Goal: Transaction & Acquisition: Purchase product/service

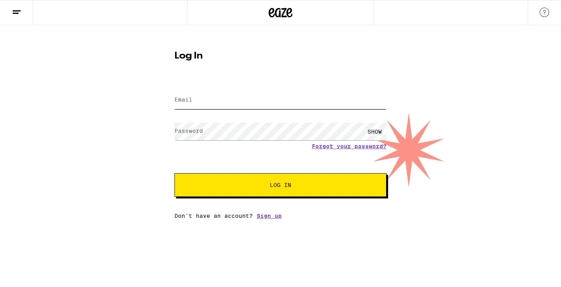
type input "[EMAIL_ADDRESS][DOMAIN_NAME]"
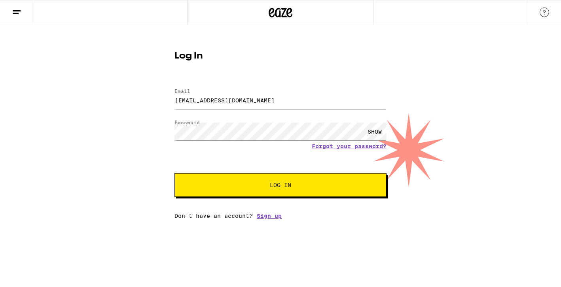
click at [288, 191] on button "Log In" at bounding box center [280, 185] width 212 height 24
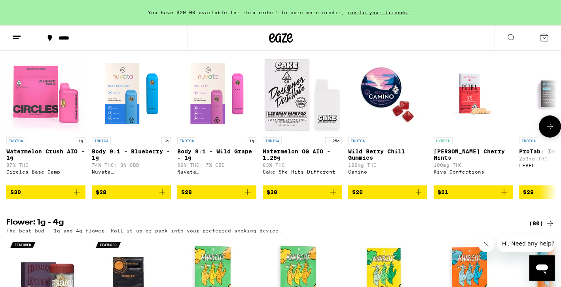
scroll to position [647, 0]
click at [49, 197] on span "$30" at bounding box center [45, 192] width 71 height 9
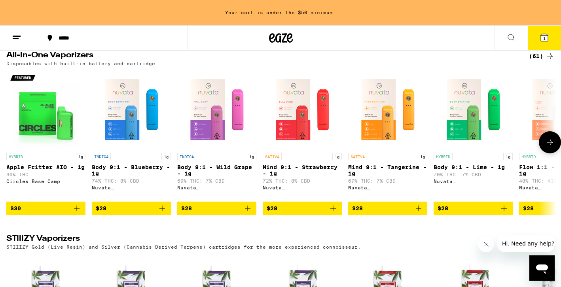
scroll to position [0, 0]
click at [130, 213] on span "$28" at bounding box center [131, 208] width 71 height 9
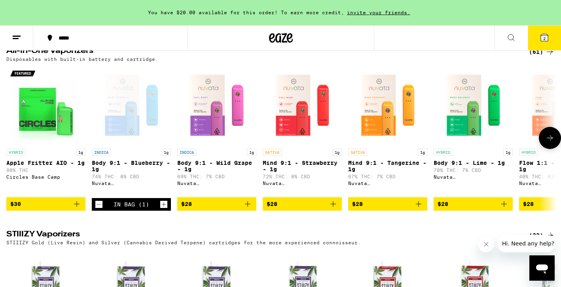
scroll to position [1361, 0]
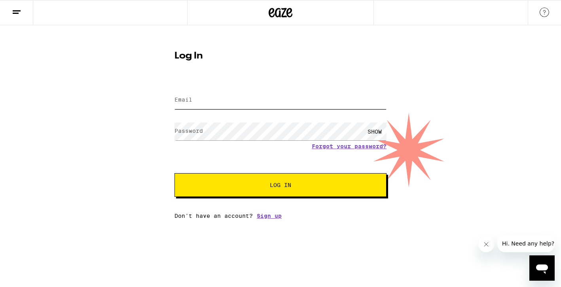
type input "[EMAIL_ADDRESS][DOMAIN_NAME]"
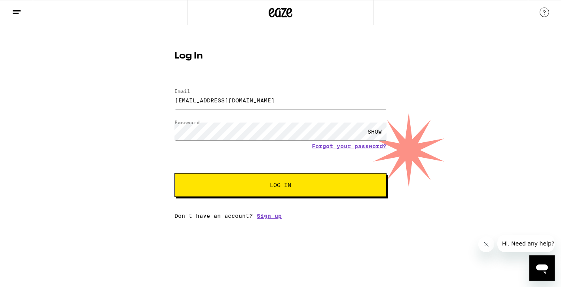
click at [276, 191] on button "Log In" at bounding box center [280, 185] width 212 height 24
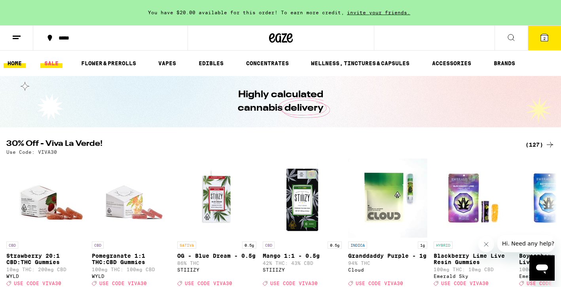
click at [55, 61] on link "SALE" at bounding box center [51, 63] width 22 height 9
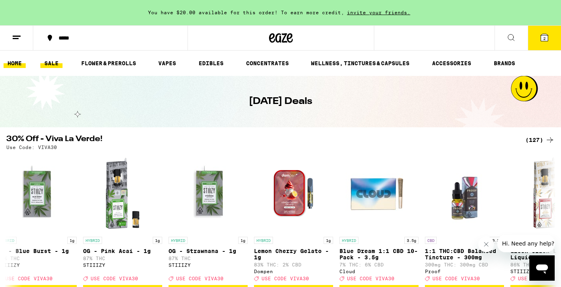
click at [17, 67] on link "HOME" at bounding box center [15, 63] width 22 height 9
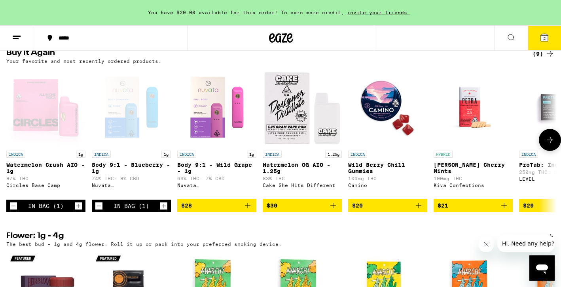
click at [217, 210] on span "$28" at bounding box center [216, 205] width 71 height 9
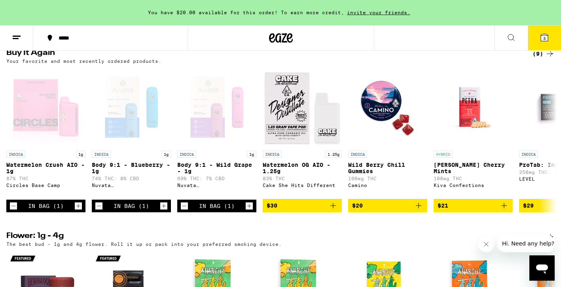
click at [544, 39] on span "3" at bounding box center [544, 38] width 2 height 5
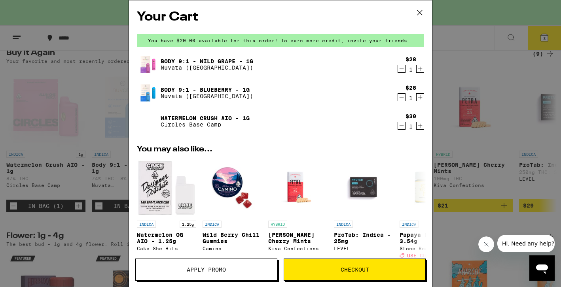
click at [356, 267] on span "Checkout" at bounding box center [355, 270] width 28 height 6
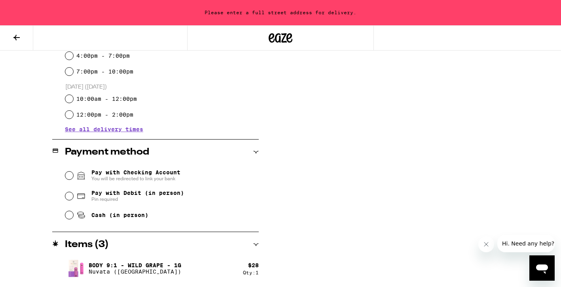
scroll to position [252, 0]
click at [70, 195] on input "Pay with Debit (in person) Pin required" at bounding box center [69, 195] width 8 height 8
radio input "true"
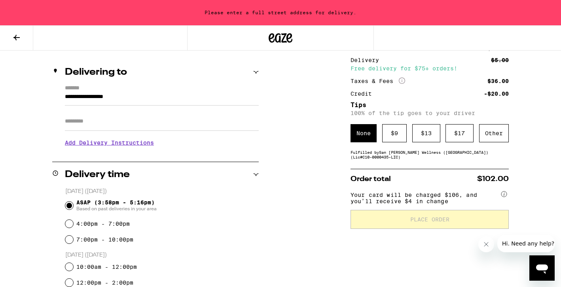
scroll to position [83, 0]
click at [461, 136] on div "$ 17" at bounding box center [459, 133] width 28 height 18
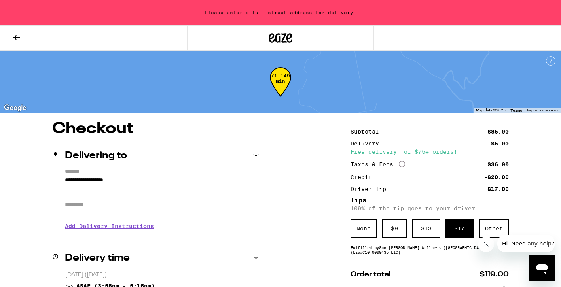
scroll to position [0, 0]
click at [263, 17] on div "Please enter a full street address for delivery." at bounding box center [280, 12] width 561 height 25
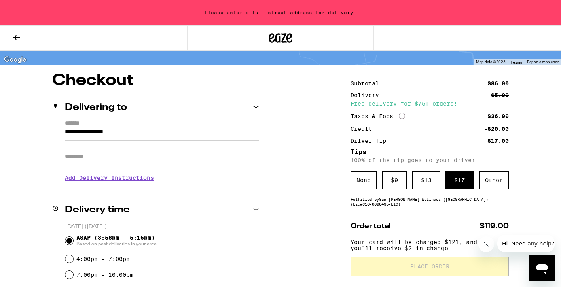
scroll to position [47, 0]
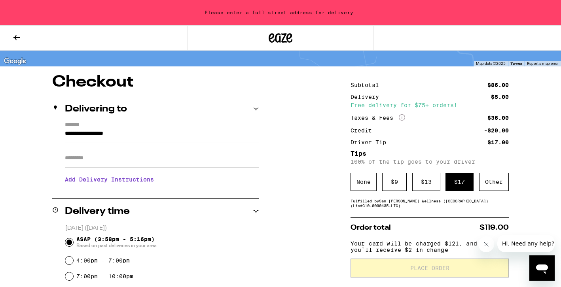
click at [147, 138] on input "**********" at bounding box center [162, 135] width 194 height 13
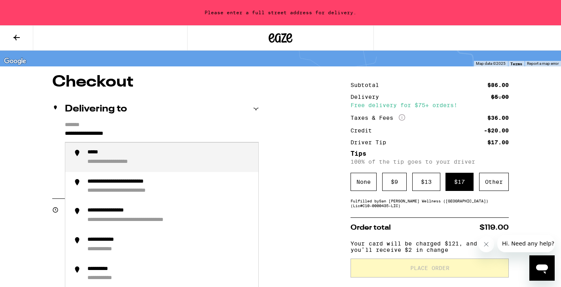
click at [147, 138] on input "**********" at bounding box center [162, 135] width 194 height 13
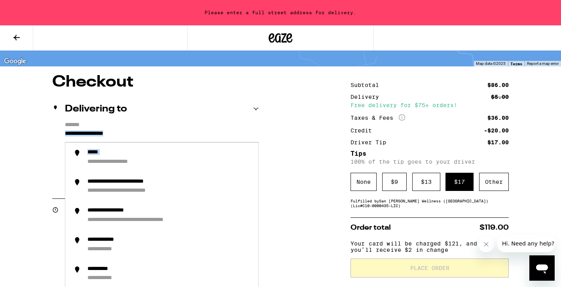
drag, startPoint x: 150, startPoint y: 146, endPoint x: 132, endPoint y: 136, distance: 20.8
click at [132, 136] on div "**********" at bounding box center [162, 135] width 194 height 13
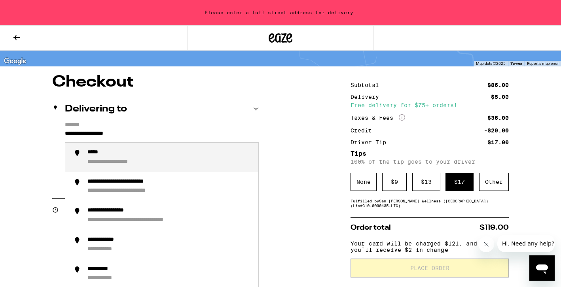
drag, startPoint x: 135, startPoint y: 134, endPoint x: 55, endPoint y: 125, distance: 80.8
click at [55, 125] on div "**********" at bounding box center [155, 156] width 207 height 68
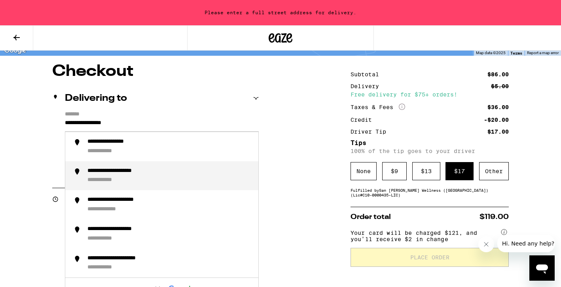
scroll to position [59, 0]
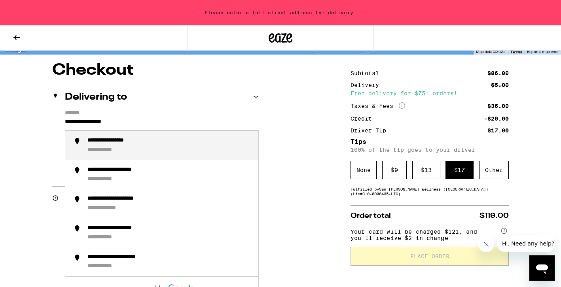
click at [136, 149] on div "**********" at bounding box center [169, 145] width 165 height 17
type input "**********"
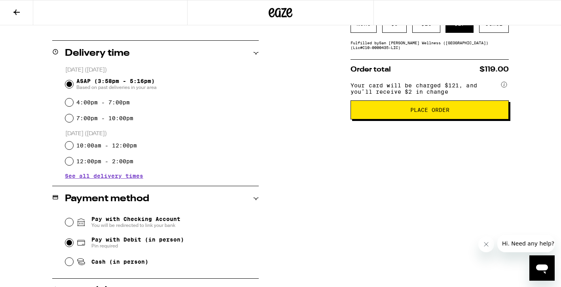
scroll to position [182, 0]
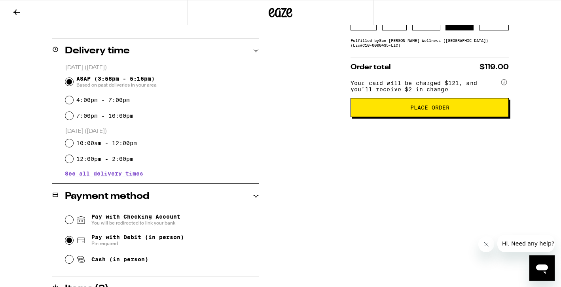
click at [431, 110] on span "Place Order" at bounding box center [429, 108] width 39 height 6
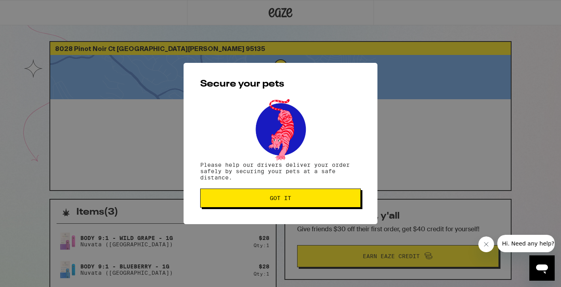
click at [285, 199] on span "Got it" at bounding box center [280, 198] width 21 height 6
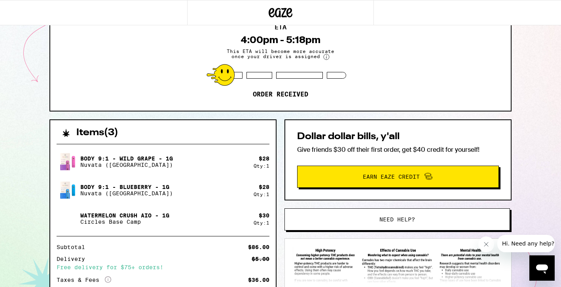
scroll to position [80, 0]
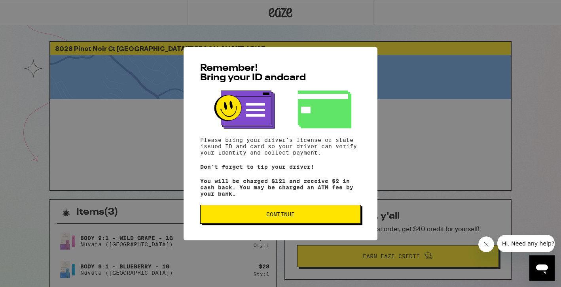
click at [281, 217] on span "Continue" at bounding box center [280, 215] width 28 height 6
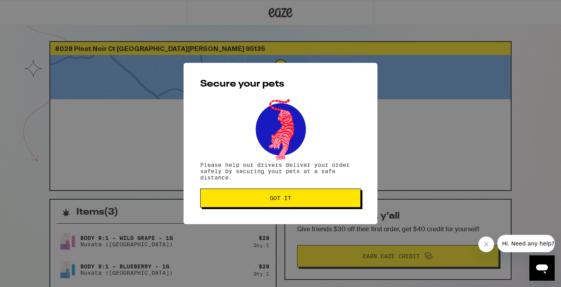
click at [283, 199] on span "Got it" at bounding box center [280, 198] width 21 height 6
